Goal: Navigation & Orientation: Find specific page/section

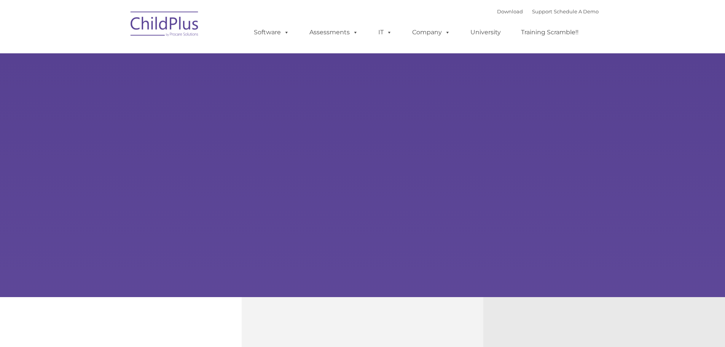
type input ""
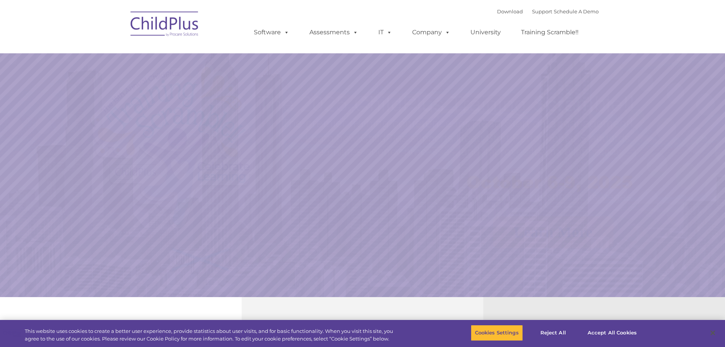
select select "MEDIUM"
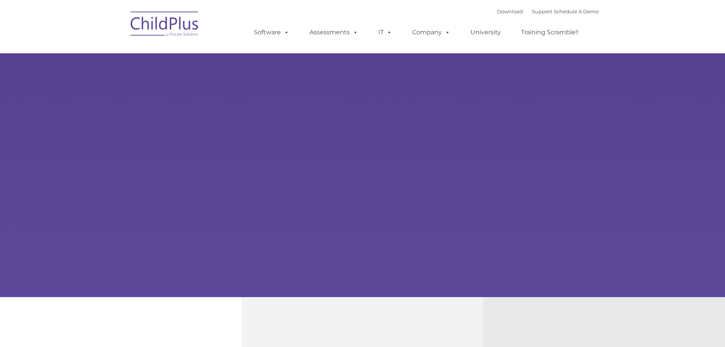
type input ""
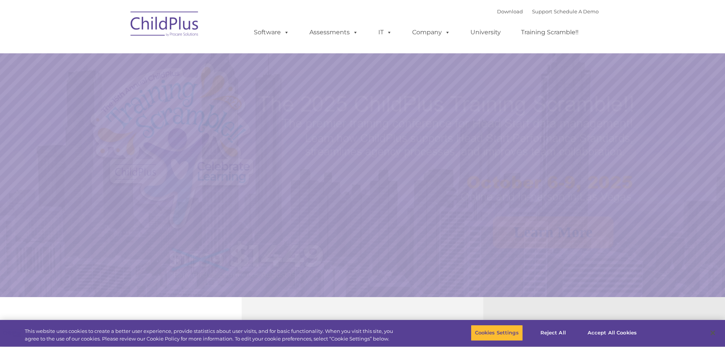
select select "MEDIUM"
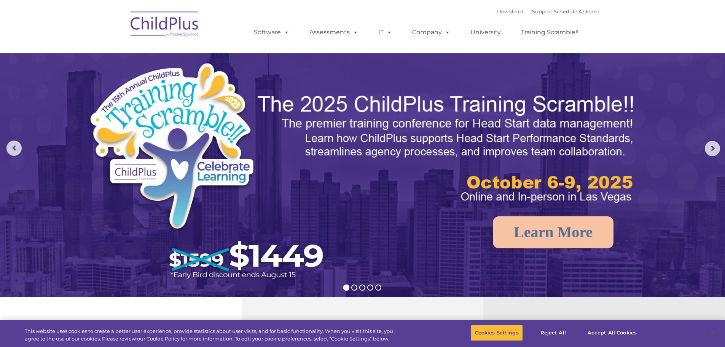
drag, startPoint x: 495, startPoint y: 14, endPoint x: 385, endPoint y: 39, distance: 113.3
click at [440, 30] on div "Download Support | Schedule A Demo  MENU MENU Software ChildPlus: The original…" at bounding box center [419, 27] width 360 height 42
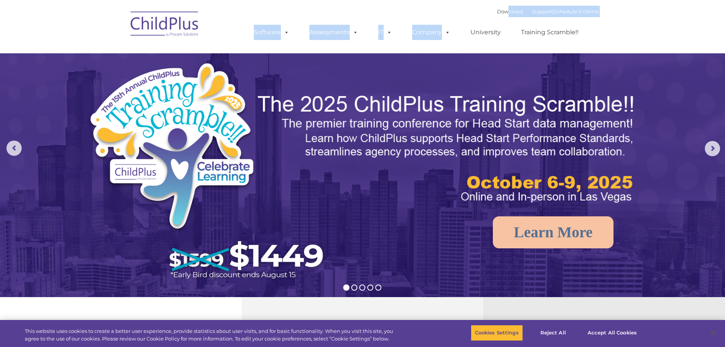
click at [262, 60] on img at bounding box center [362, 228] width 725 height 456
